Goal: Task Accomplishment & Management: Manage account settings

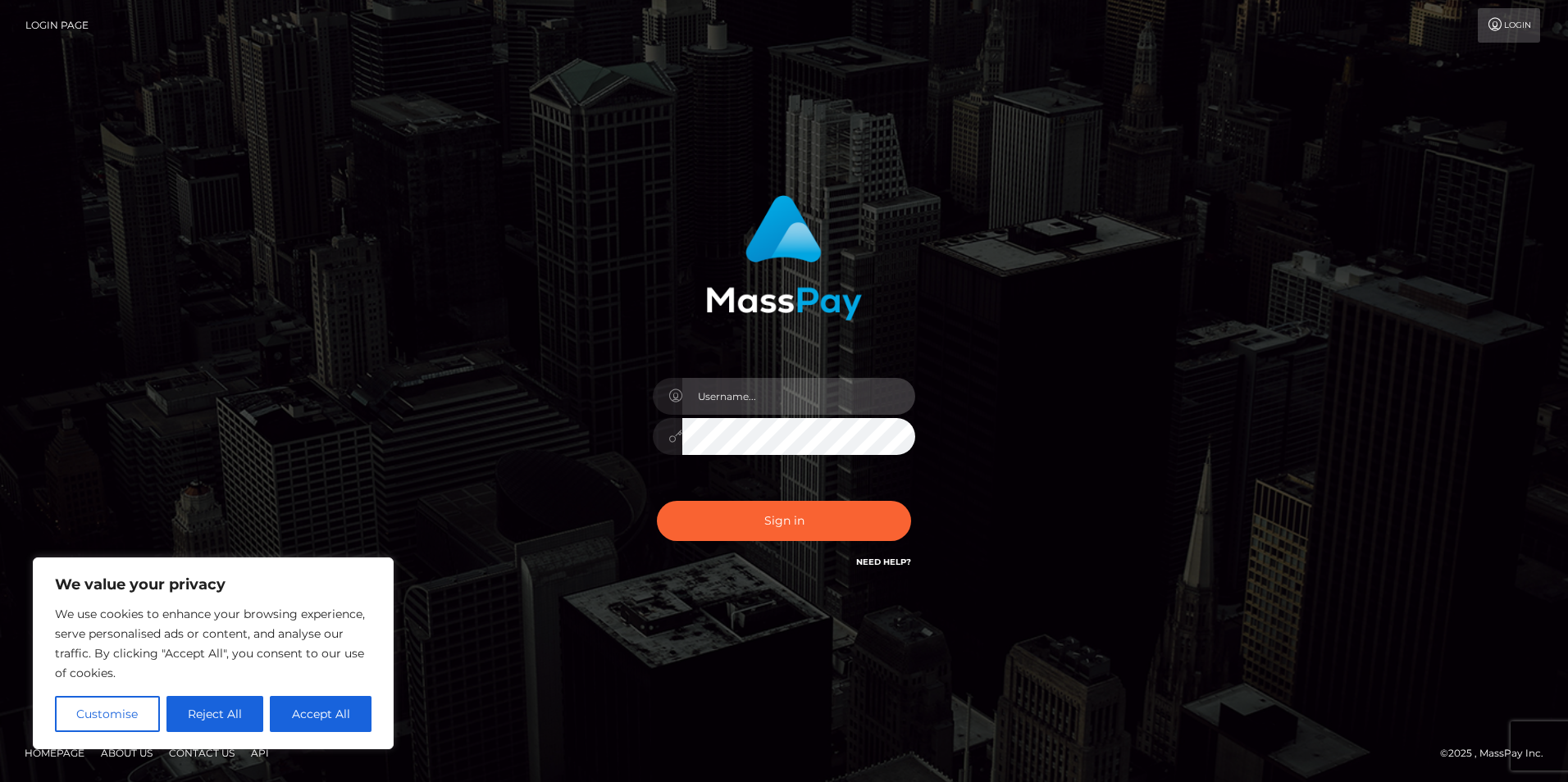
click at [761, 388] on input "text" at bounding box center [798, 396] width 233 height 37
type input "[EMAIL_ADDRESS][DOMAIN_NAME]"
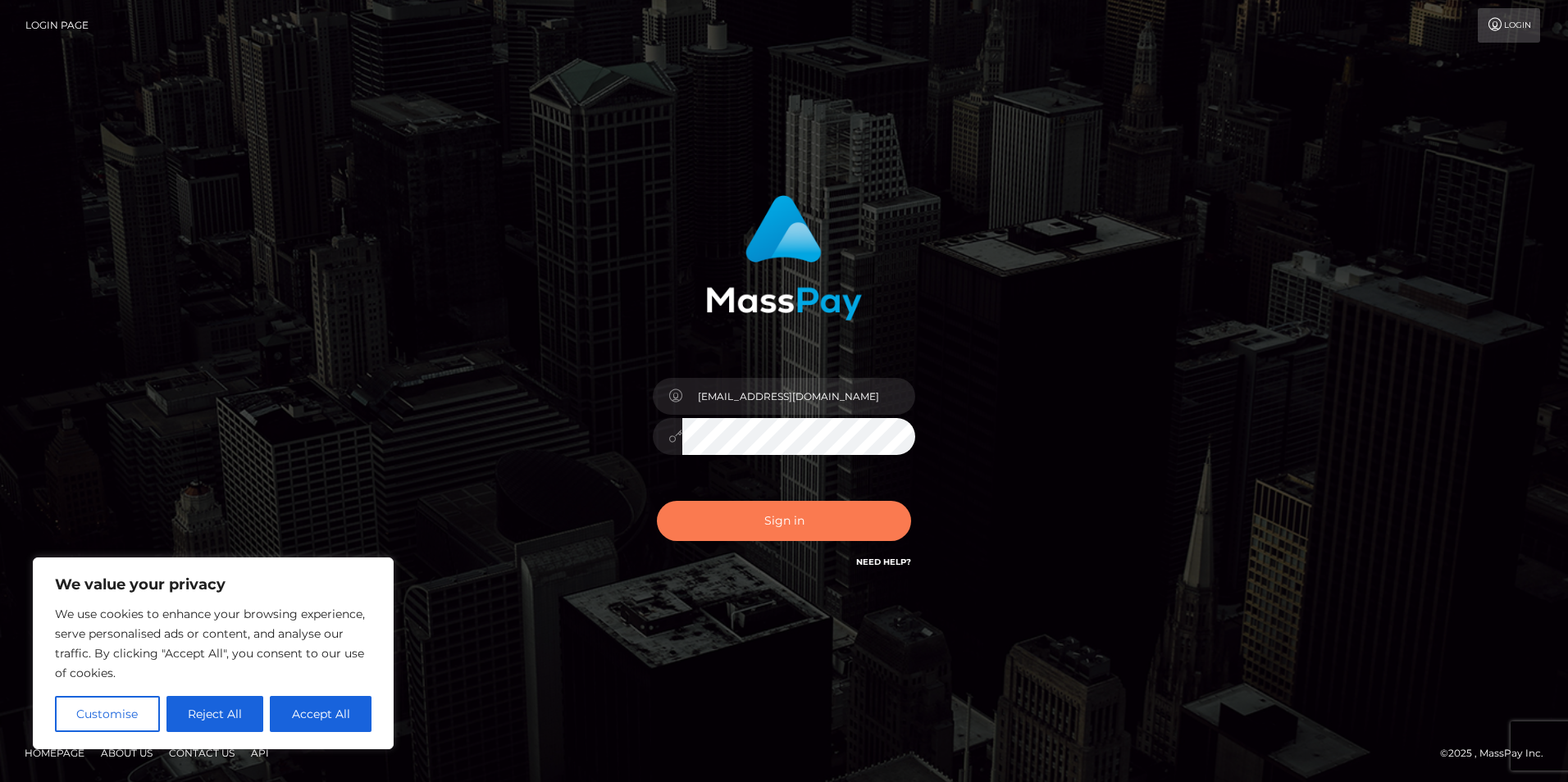
click at [765, 524] on button "Sign in" at bounding box center [784, 521] width 254 height 40
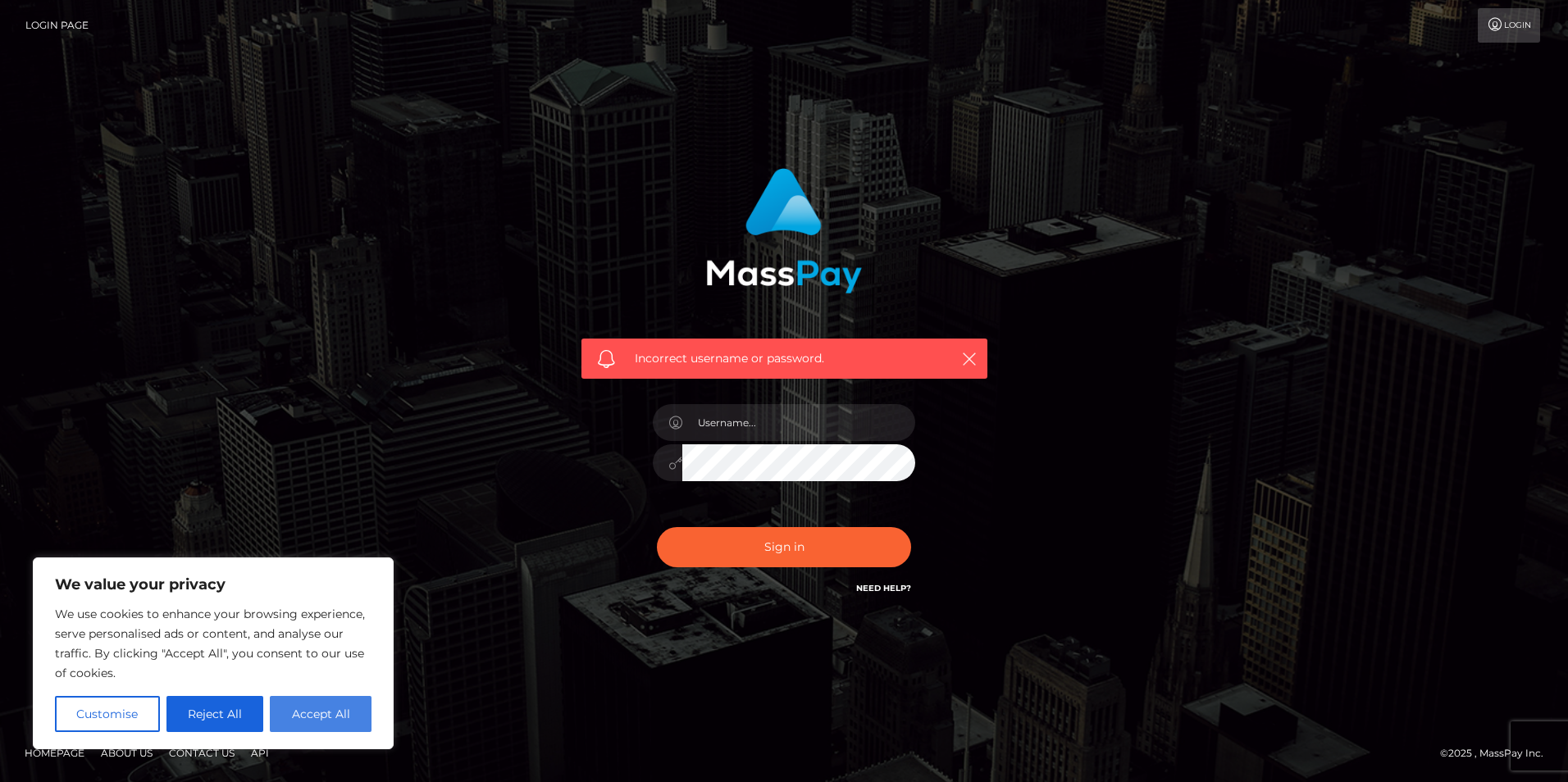
click at [323, 724] on button "Accept All" at bounding box center [321, 713] width 102 height 36
checkbox input "true"
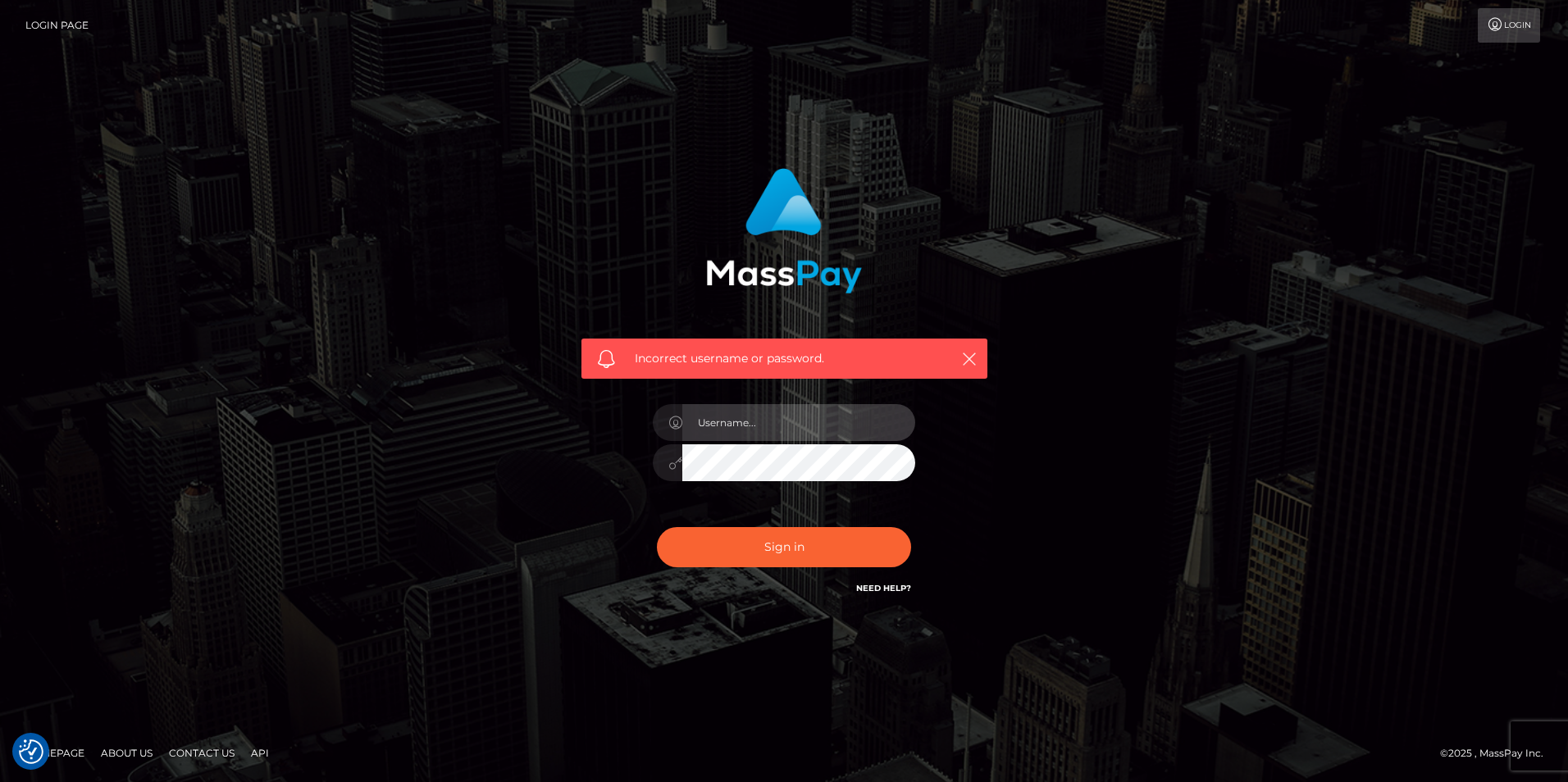
click at [795, 427] on input "text" at bounding box center [798, 422] width 233 height 37
type input "[EMAIL_ADDRESS][DOMAIN_NAME]"
click at [795, 543] on button "Sign in" at bounding box center [784, 547] width 254 height 40
click at [1522, 30] on link "Login" at bounding box center [1510, 25] width 63 height 35
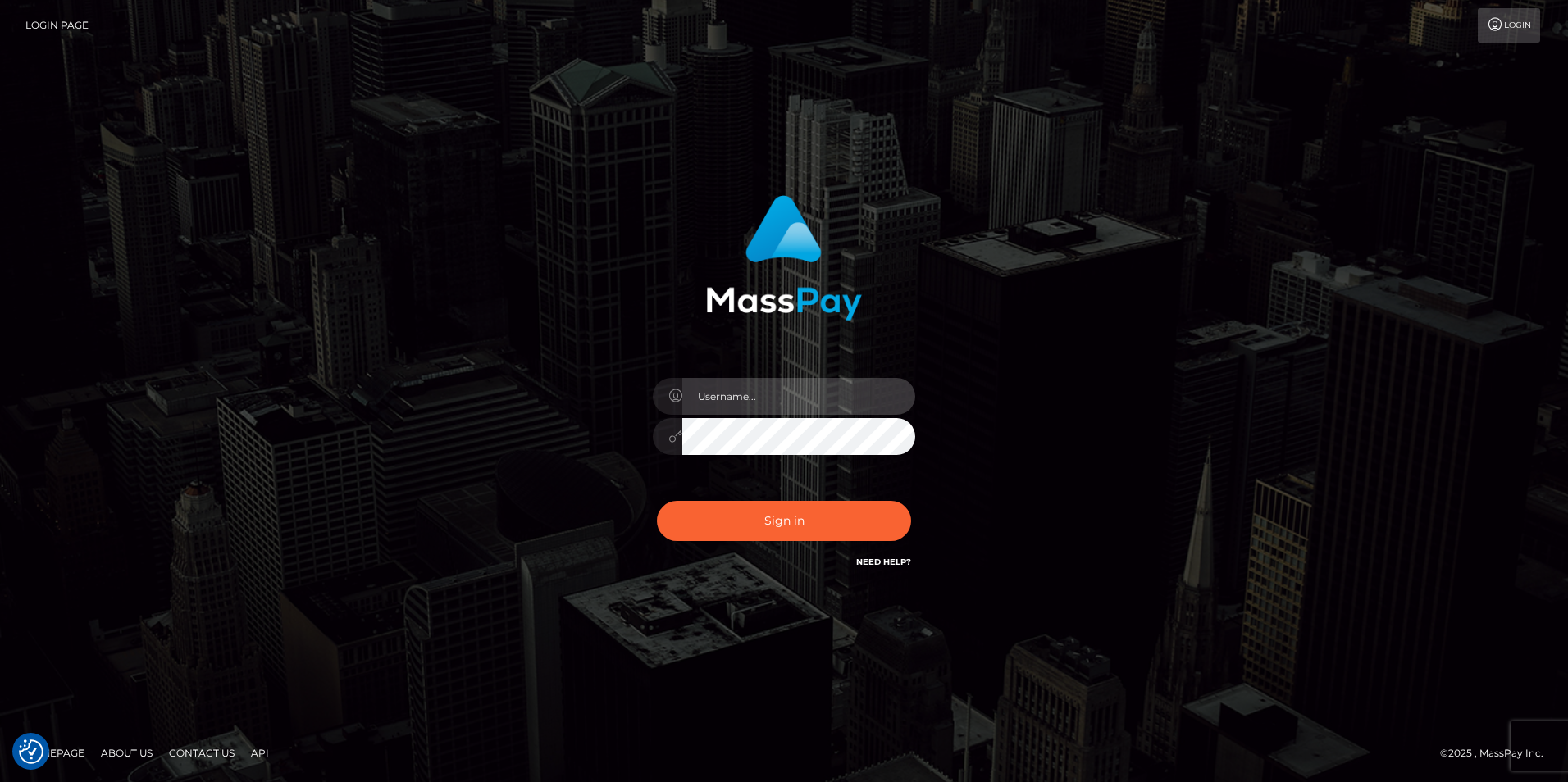
click at [794, 394] on input "text" at bounding box center [798, 396] width 233 height 37
type input "[EMAIL_ADDRESS][DOMAIN_NAME]"
click at [650, 443] on div "[EMAIL_ADDRESS][DOMAIN_NAME]" at bounding box center [784, 428] width 287 height 125
click at [657, 501] on button "Sign in" at bounding box center [784, 521] width 254 height 40
